Goal: Use online tool/utility: Use online tool/utility

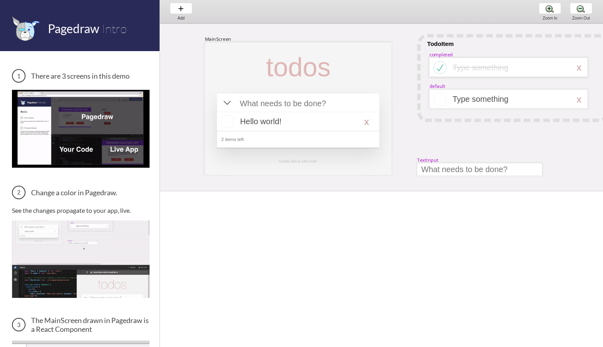
scroll to position [0, 28]
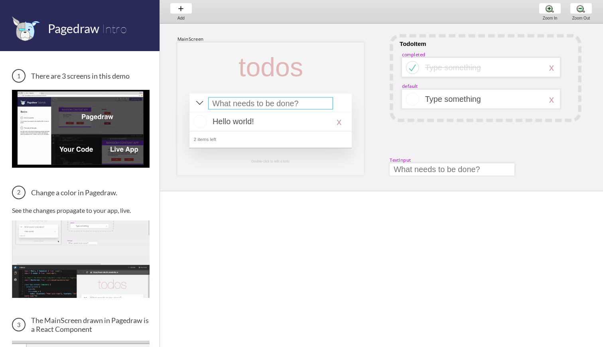
click at [258, 104] on div at bounding box center [270, 103] width 125 height 12
select select "15"
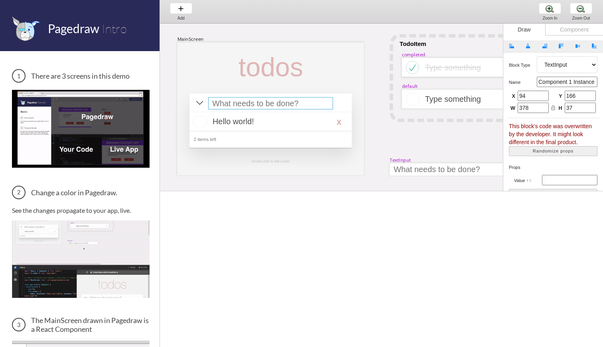
click at [436, 151] on div "MainScreen todos Hello world! x 2 items left TodoItem completed Type something …" at bounding box center [606, 243] width 948 height 438
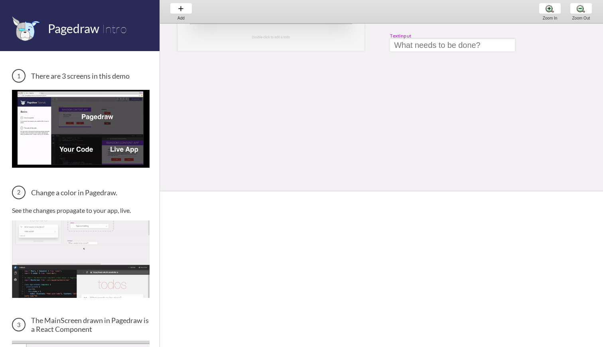
scroll to position [124, 26]
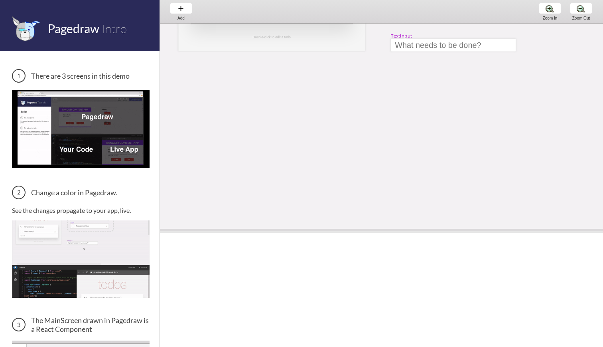
drag, startPoint x: 391, startPoint y: 189, endPoint x: 394, endPoint y: 269, distance: 79.4
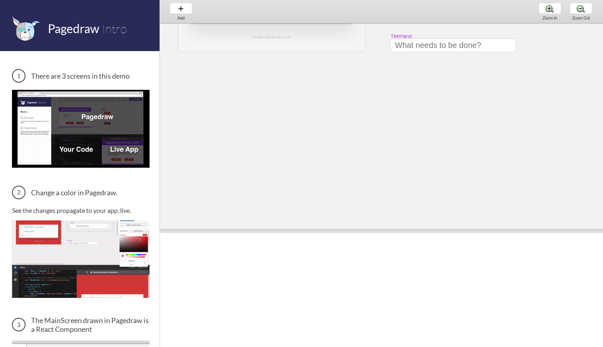
click at [397, 233] on span at bounding box center [381, 231] width 443 height 4
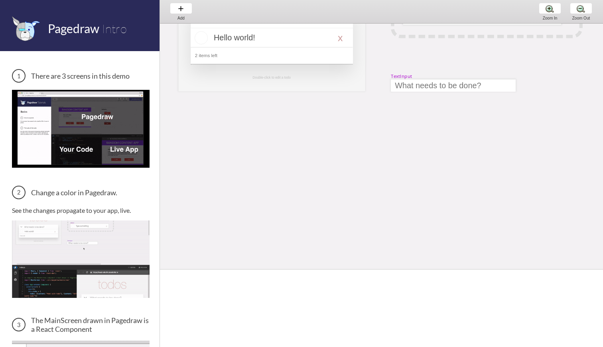
scroll to position [0, 26]
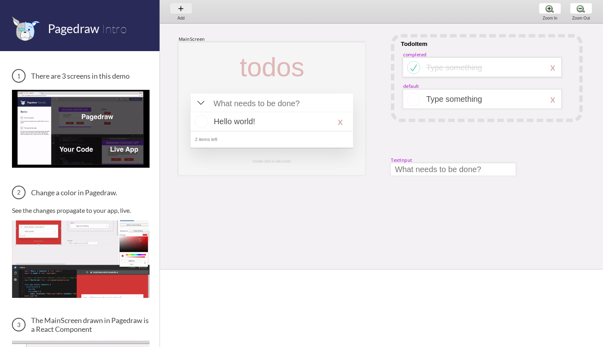
click at [183, 10] on div "Add Add Add" at bounding box center [181, 11] width 30 height 23
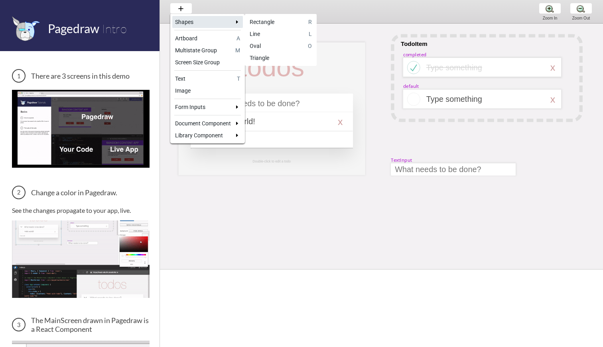
click at [274, 25] on div "Rectangle" at bounding box center [278, 22] width 56 height 8
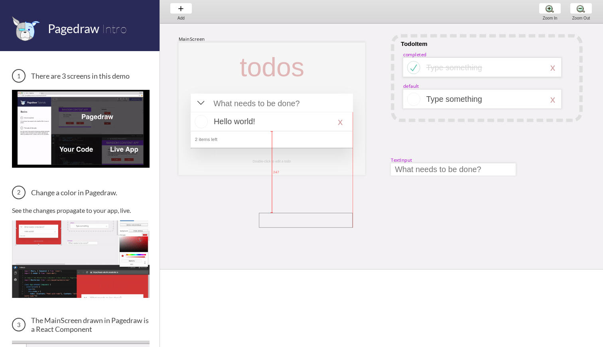
drag, startPoint x: 259, startPoint y: 213, endPoint x: 358, endPoint y: 239, distance: 102.4
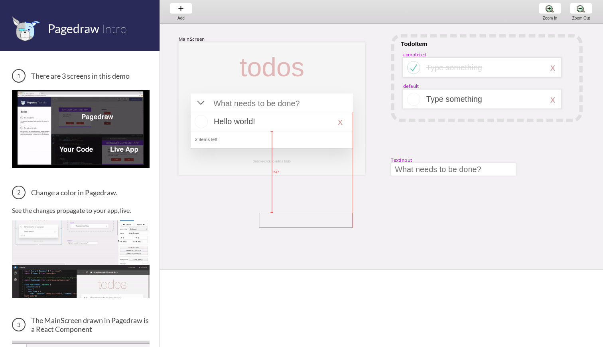
click at [358, 239] on div "MainScreen todos Hello world! x 2 items left TodoItem completed Type something …" at bounding box center [608, 243] width 948 height 438
select select "4"
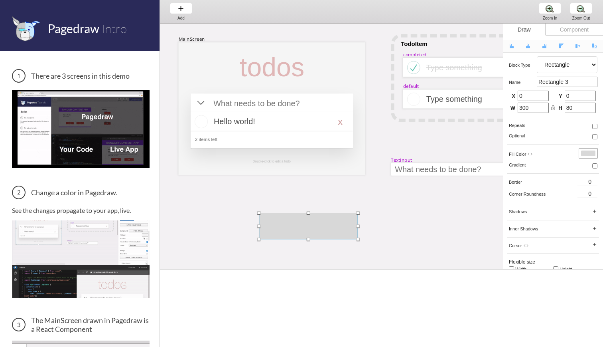
click at [392, 231] on div "MainScreen todos Hello world! x 2 items left TodoItem completed Type something …" at bounding box center [608, 275] width 948 height 502
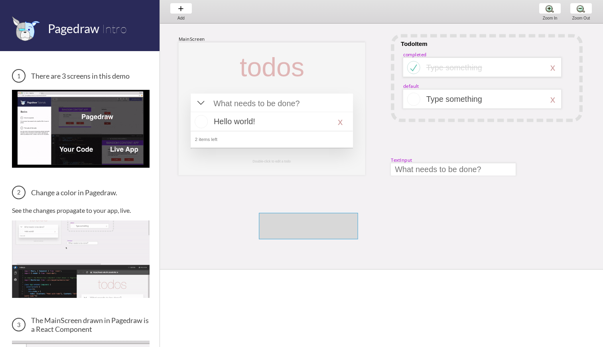
select select "4"
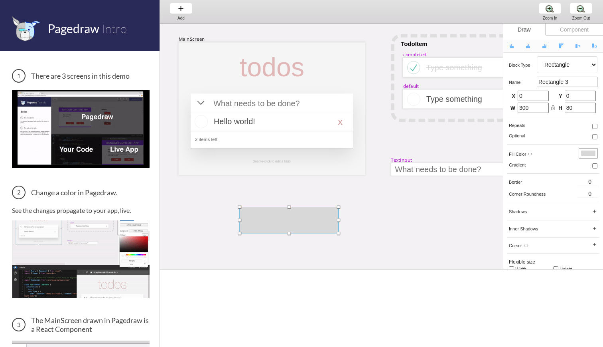
drag, startPoint x: 339, startPoint y: 227, endPoint x: 276, endPoint y: 198, distance: 69.3
click at [276, 207] on div at bounding box center [289, 220] width 99 height 26
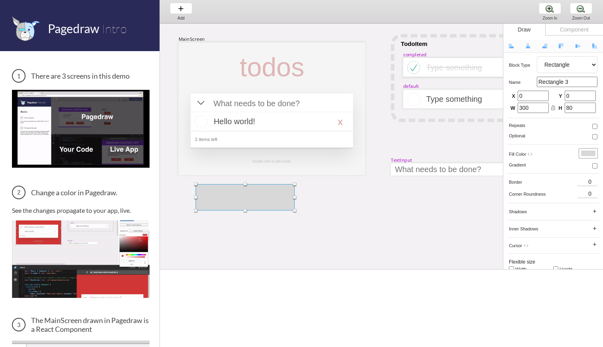
click at [329, 243] on div "MainScreen todos Hello world! x 2 items left TodoItem completed Type something …" at bounding box center [608, 261] width 948 height 474
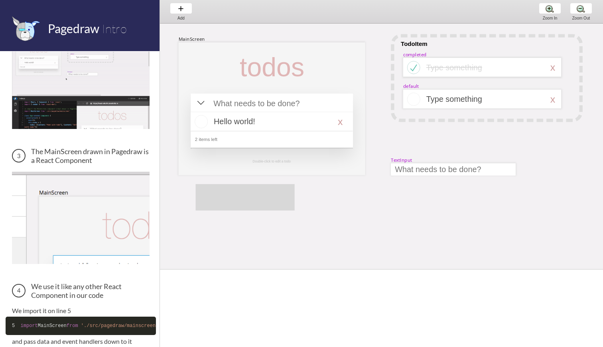
scroll to position [0, 0]
